Goal: Task Accomplishment & Management: Manage account settings

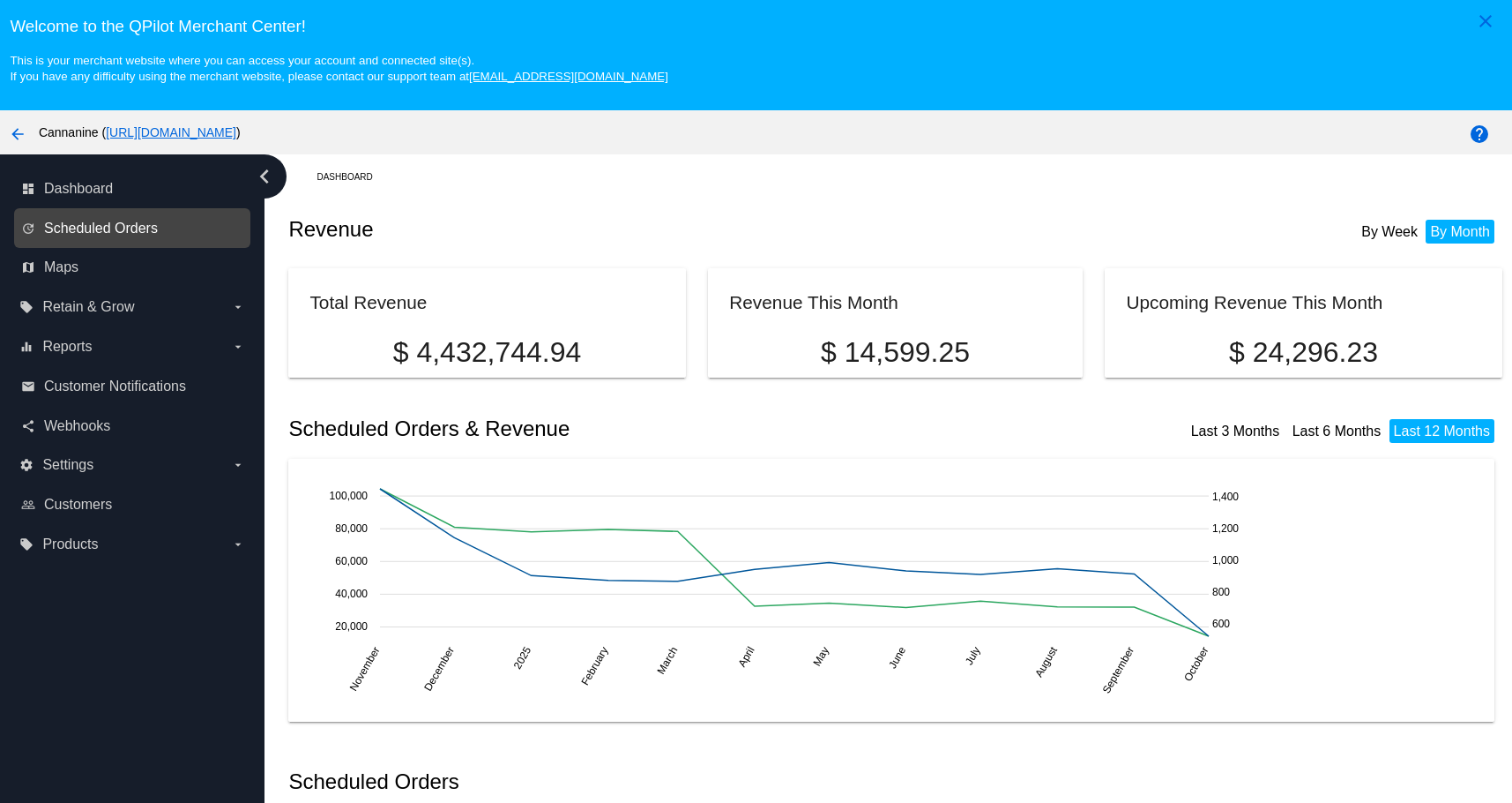
click at [139, 231] on span "Scheduled Orders" at bounding box center [101, 228] width 114 height 16
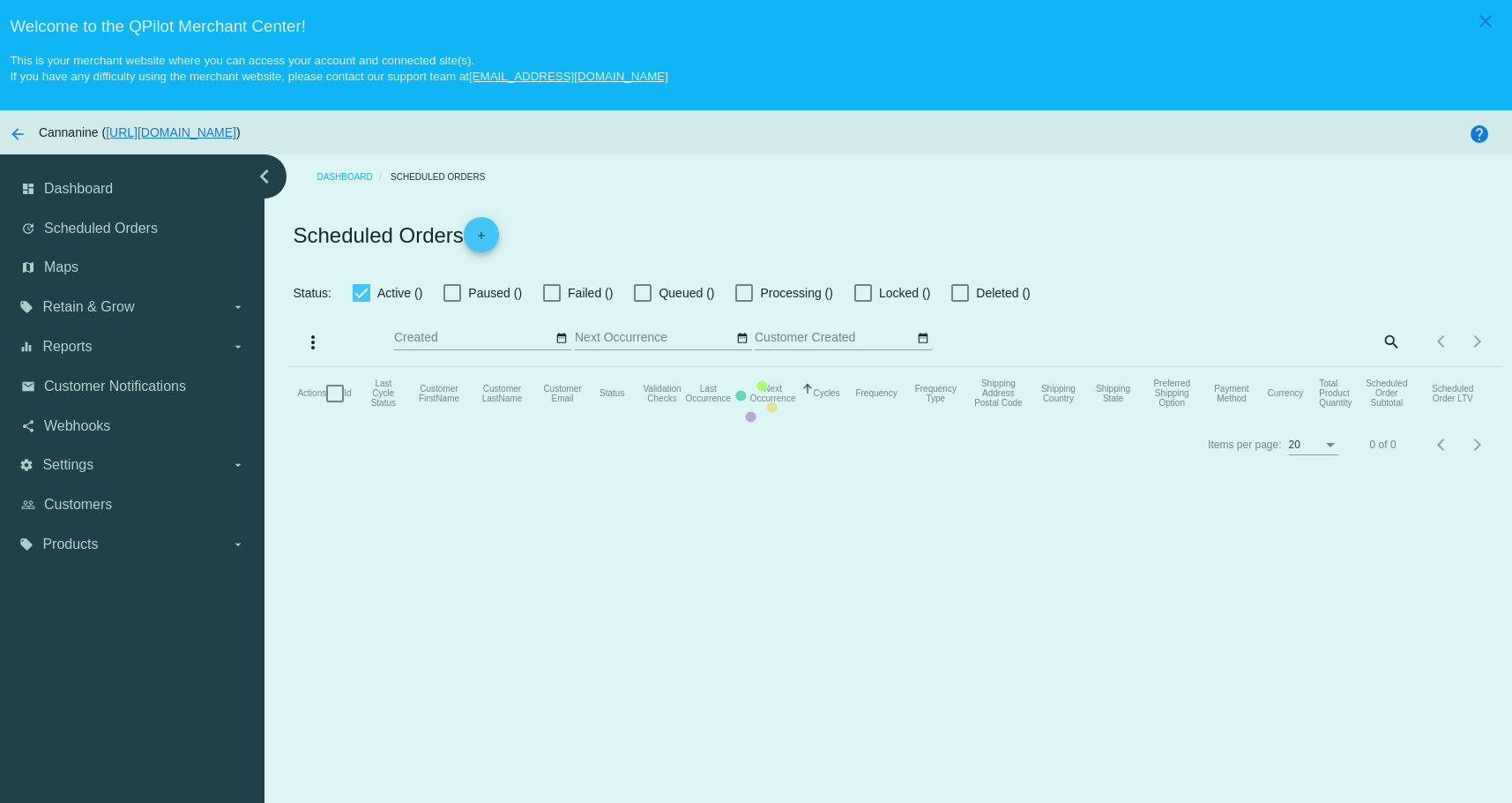
checkbox input "true"
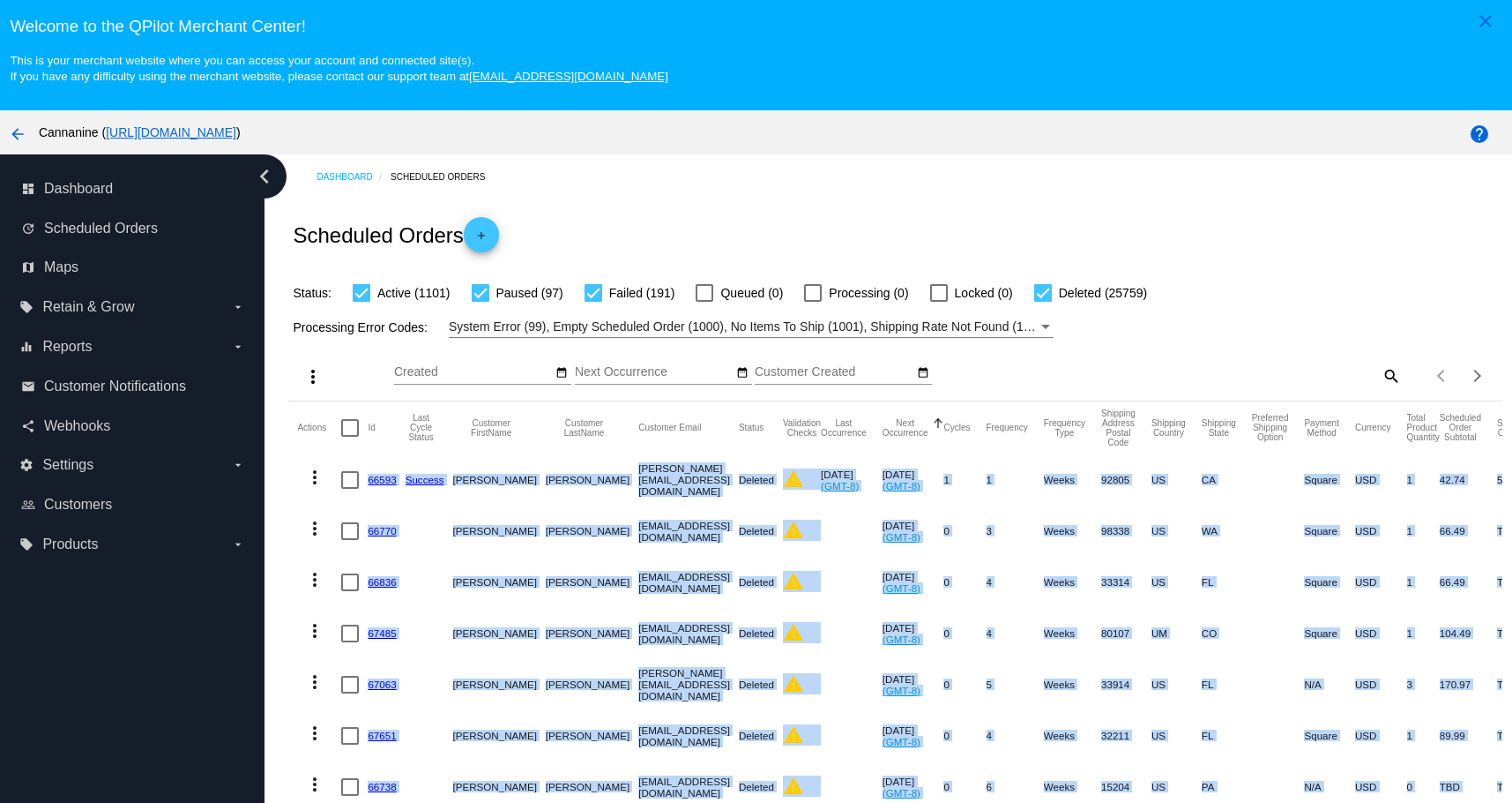
click at [1380, 370] on mat-icon "search" at bounding box center [1390, 375] width 21 height 28
click at [1257, 373] on input "Search" at bounding box center [1251, 372] width 303 height 14
paste input "[EMAIL_ADDRESS][DOMAIN_NAME]"
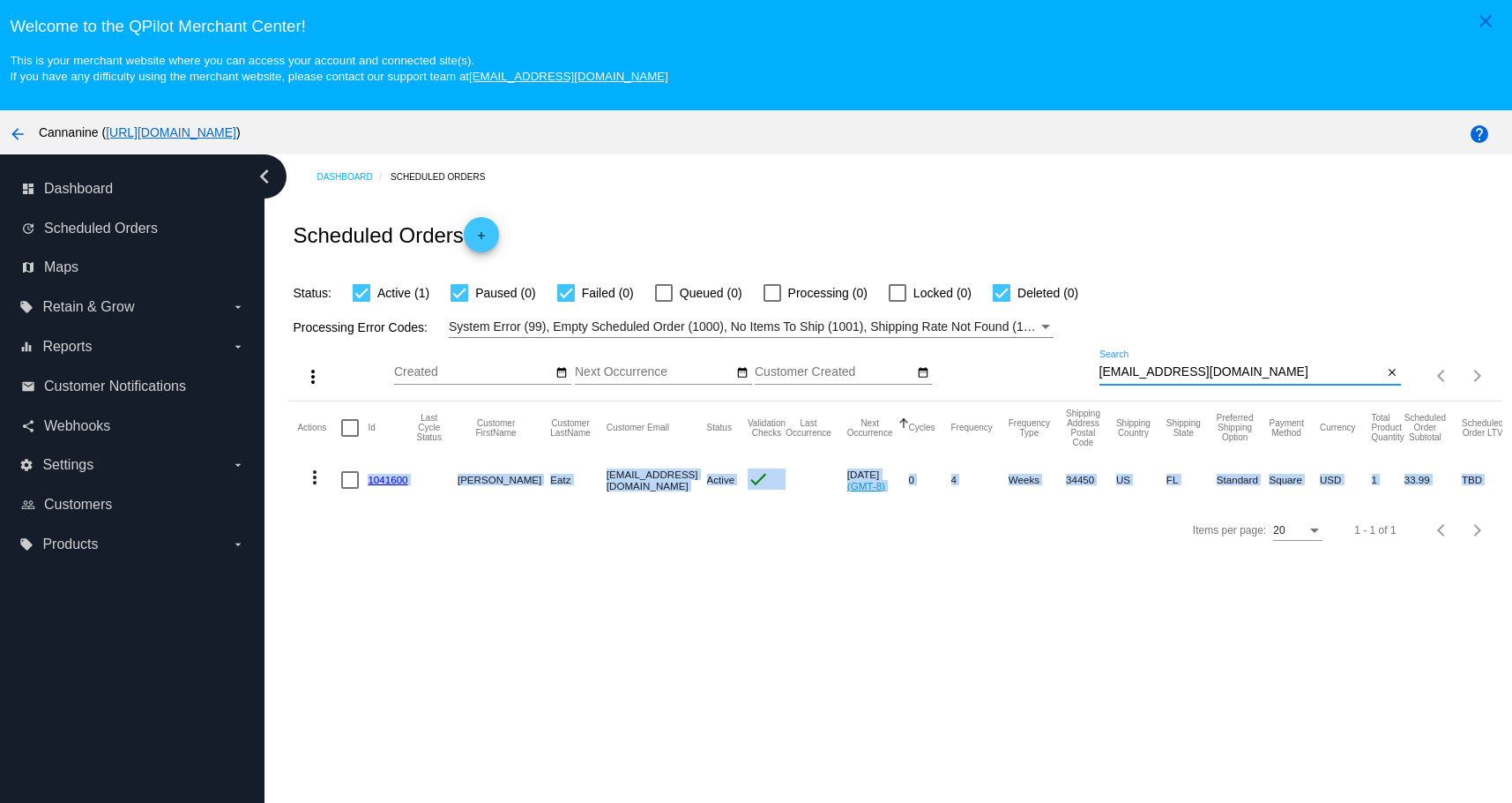
click at [319, 478] on mat-icon "more_vert" at bounding box center [315, 477] width 21 height 21
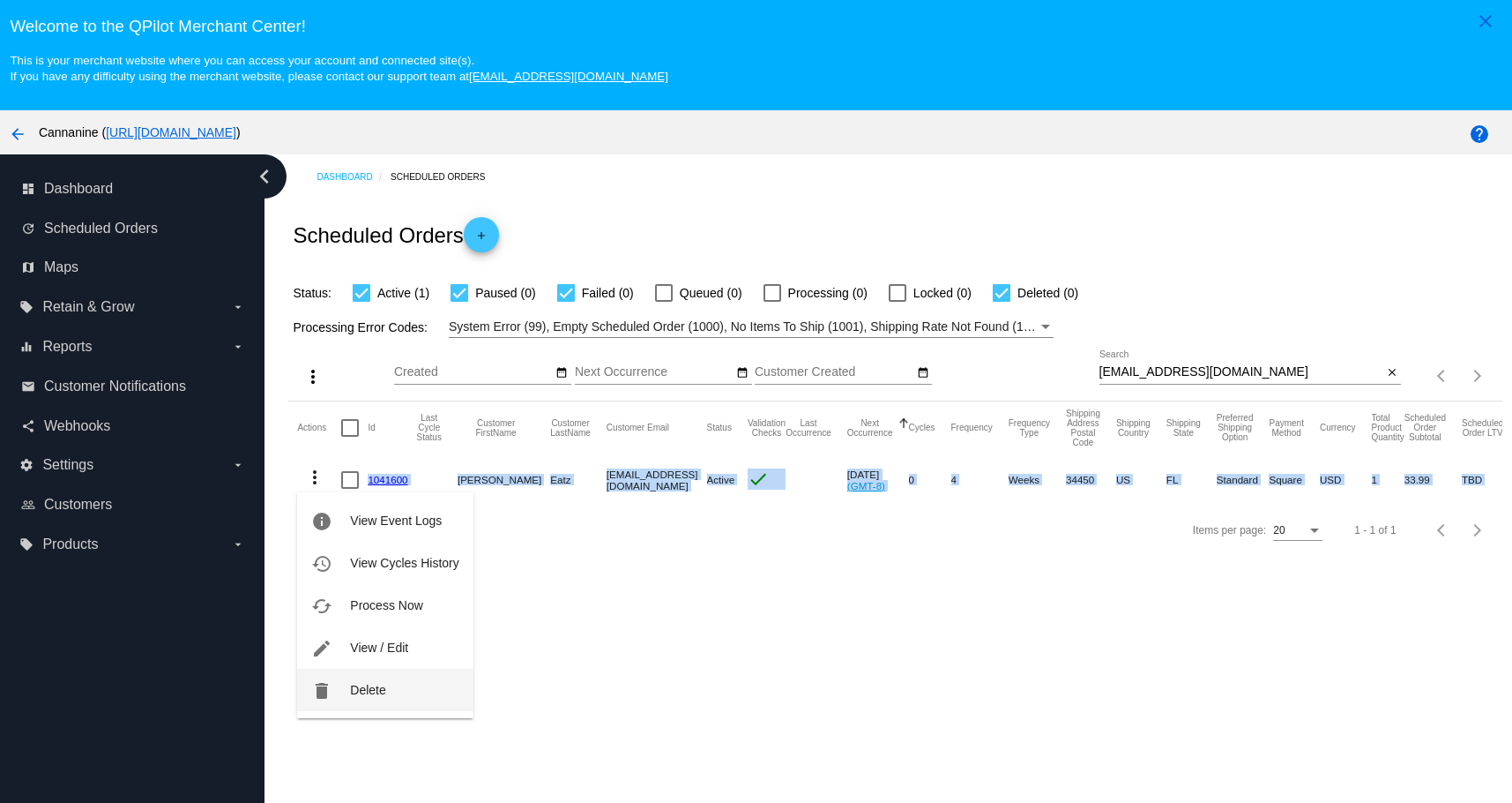
click at [338, 691] on button "delete Delete" at bounding box center [384, 690] width 175 height 42
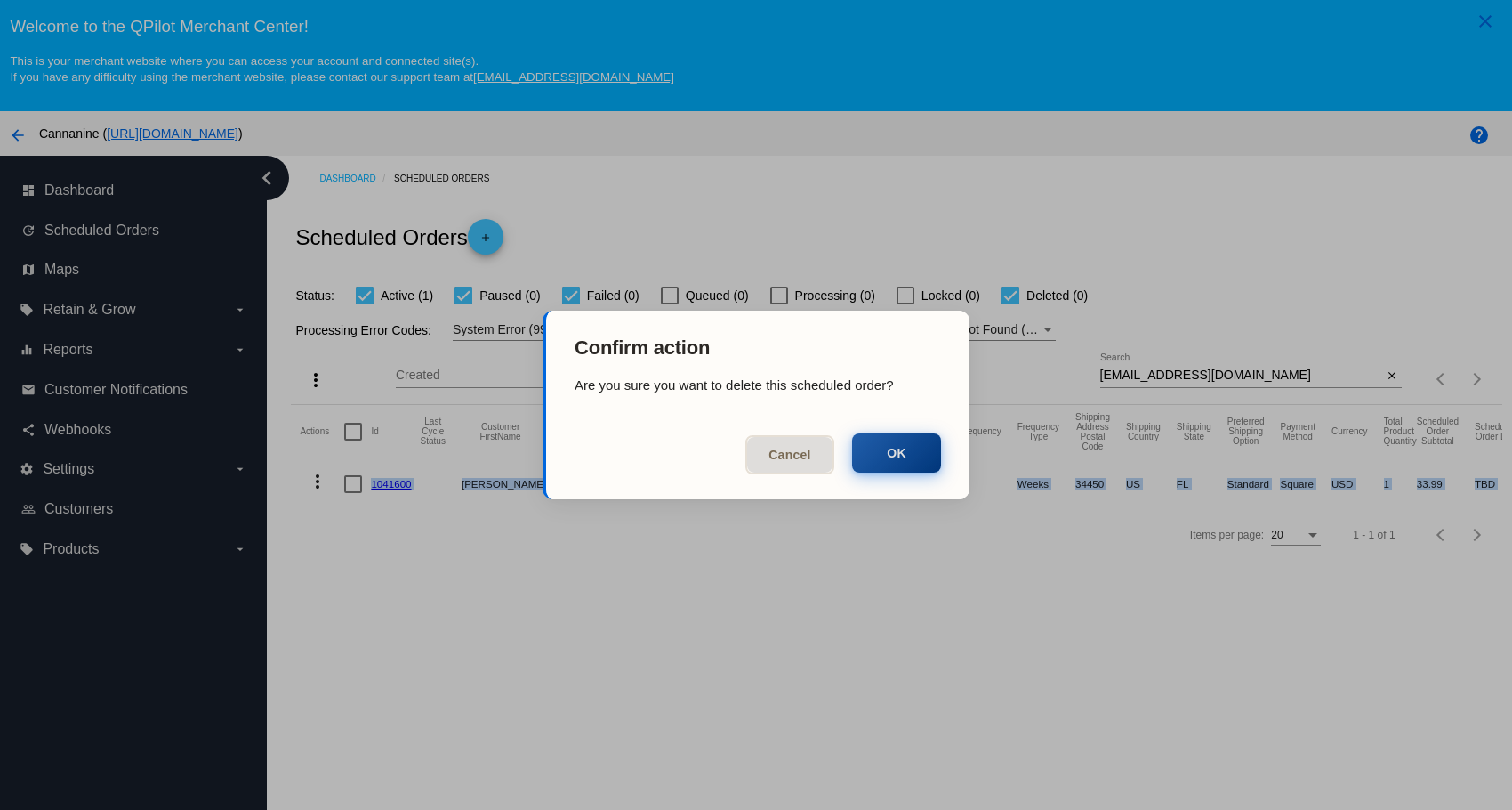
click at [897, 464] on button "OK" at bounding box center [897, 452] width 89 height 39
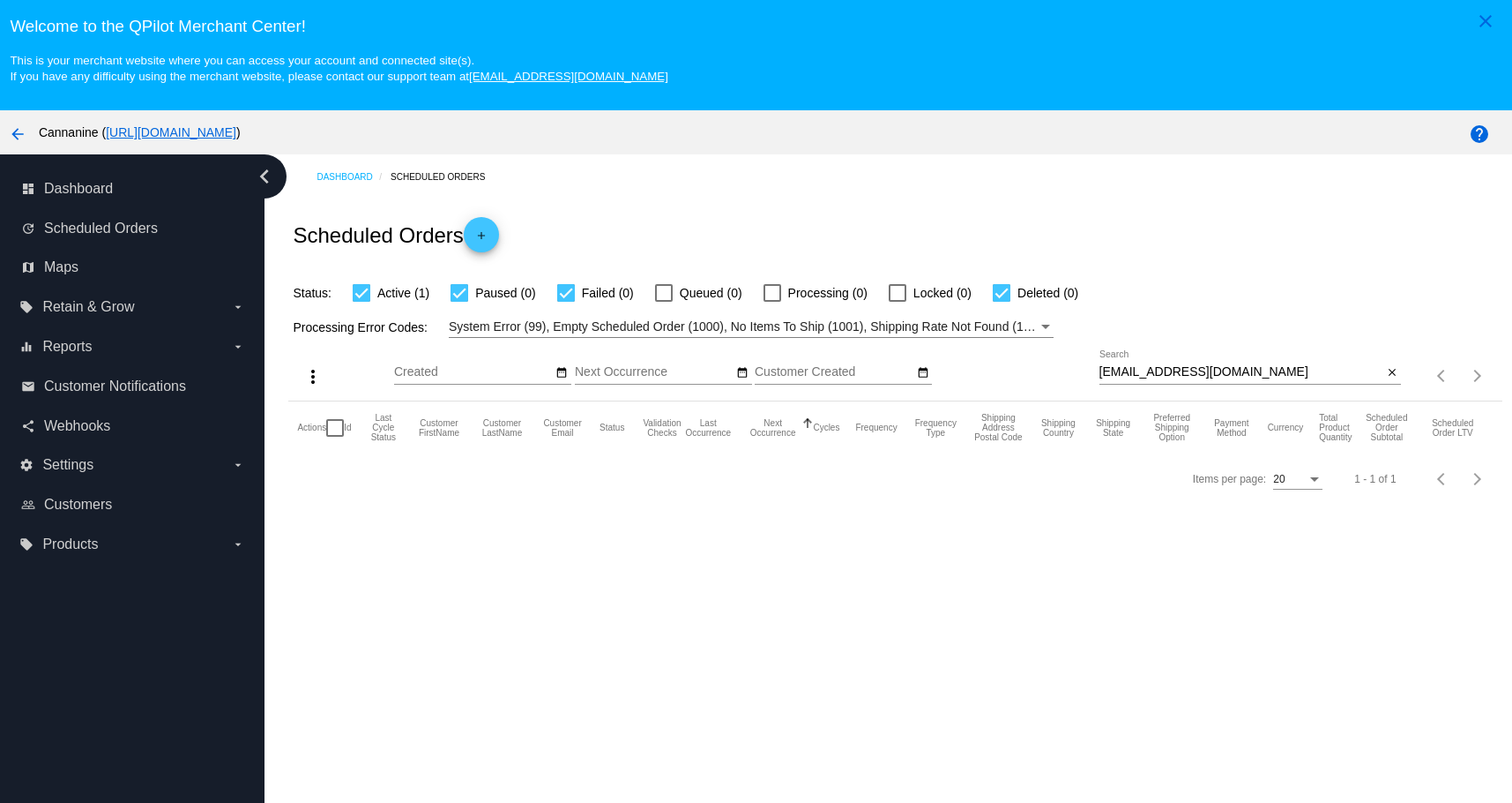
click at [1257, 361] on div "[EMAIL_ADDRESS][DOMAIN_NAME] Search" at bounding box center [1242, 367] width 284 height 34
type input "[EMAIL_ADDRESS][DOMAIN_NAME]"
